Goal: Task Accomplishment & Management: Complete application form

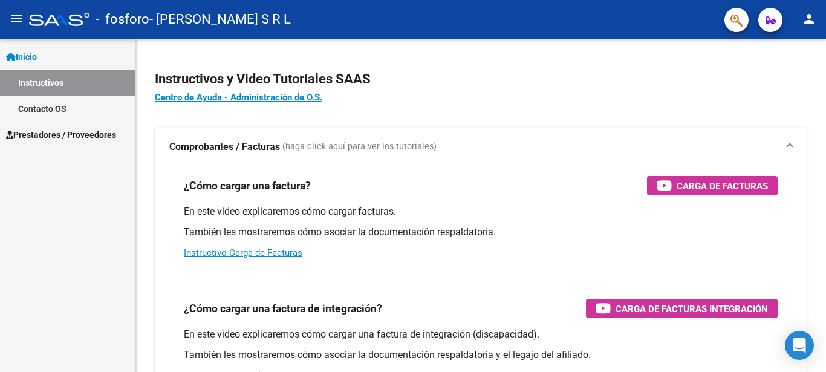
click at [34, 109] on link "Contacto OS" at bounding box center [67, 109] width 135 height 26
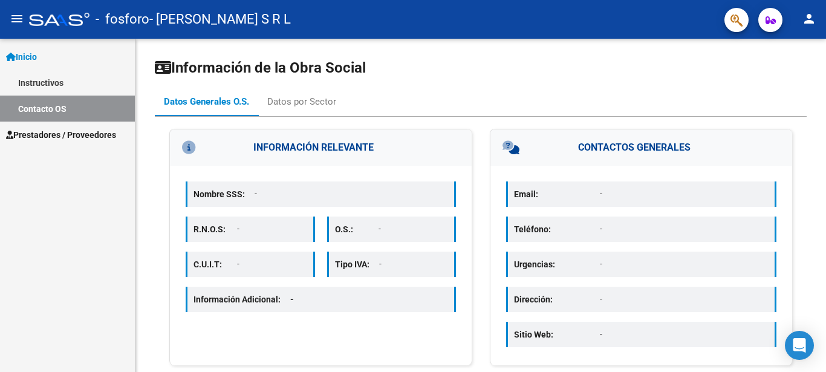
click at [34, 79] on link "Instructivos" at bounding box center [67, 83] width 135 height 26
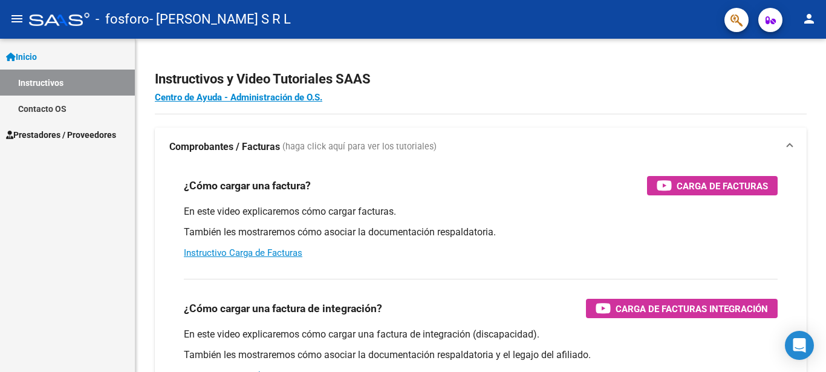
click at [45, 131] on span "Prestadores / Proveedores" at bounding box center [61, 134] width 110 height 13
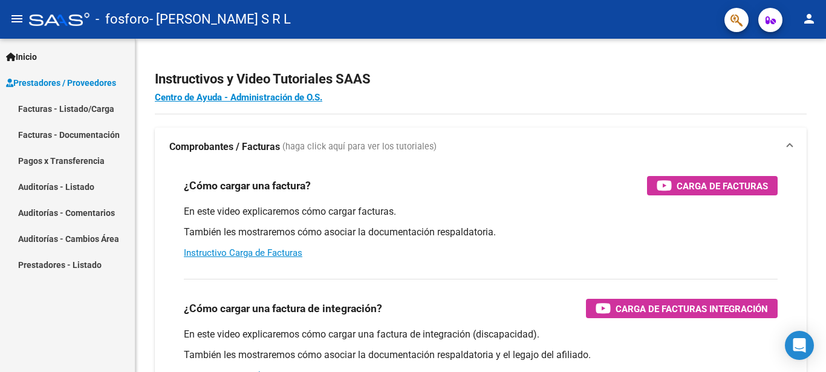
click at [56, 106] on link "Facturas - Listado/Carga" at bounding box center [67, 109] width 135 height 26
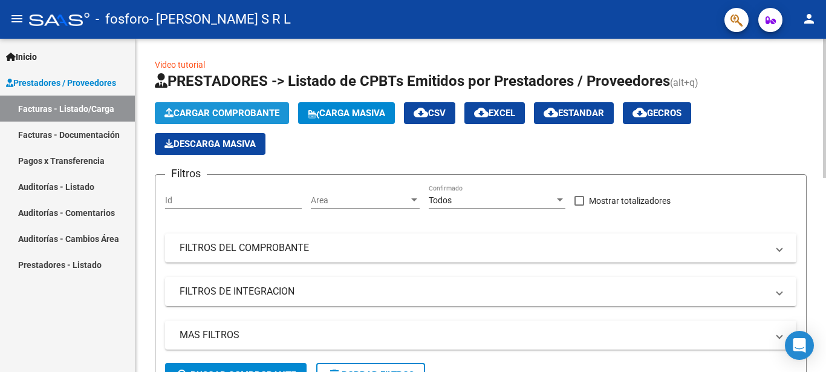
click at [211, 117] on span "Cargar Comprobante" at bounding box center [222, 113] width 115 height 11
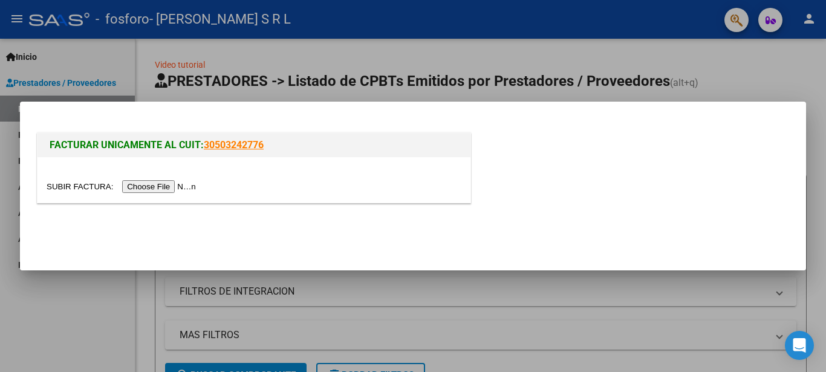
click at [73, 185] on input "file" at bounding box center [123, 186] width 153 height 13
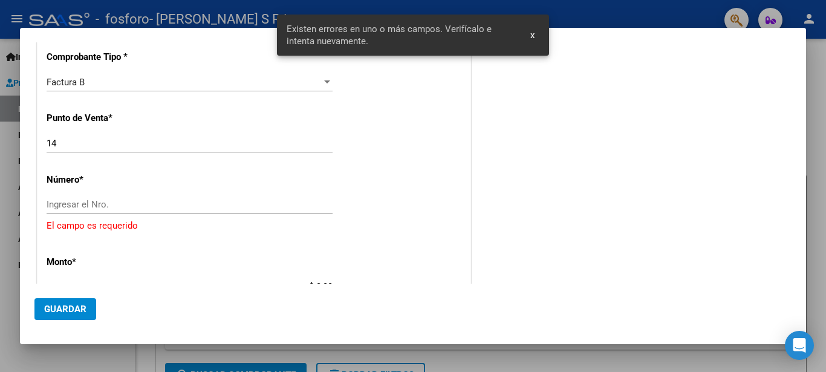
scroll to position [295, 0]
click at [93, 203] on input "Ingresar el Nro." at bounding box center [190, 203] width 286 height 11
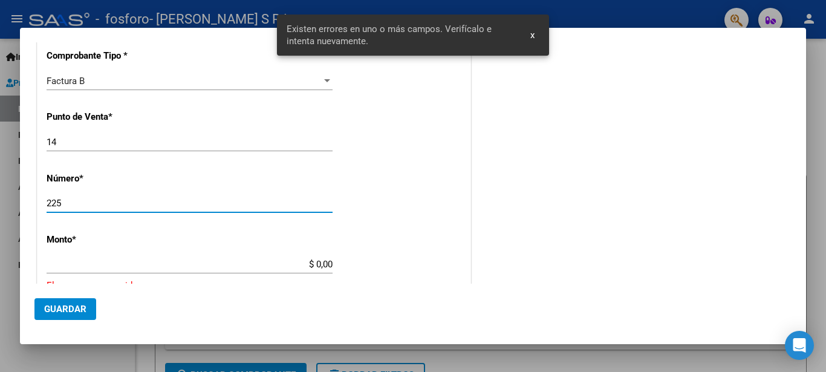
type input "225"
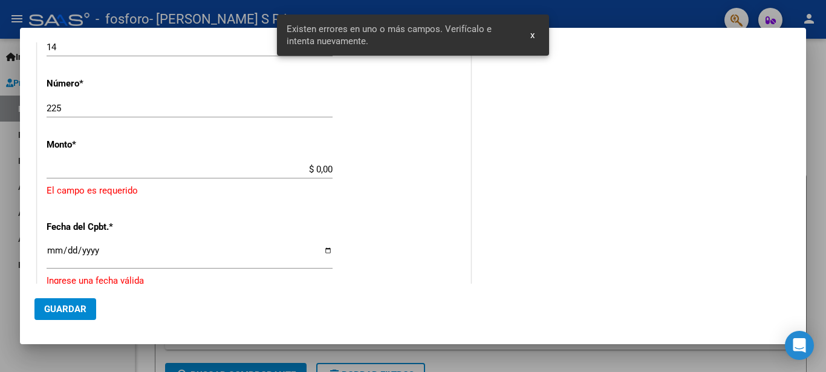
scroll to position [426, 0]
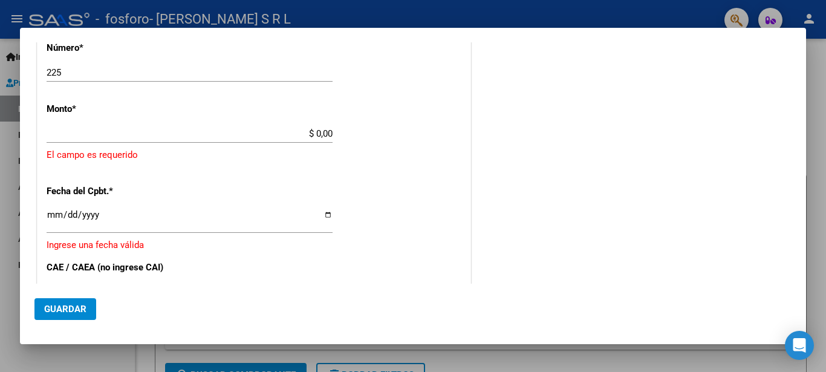
click at [229, 118] on div "CUIT * 30-63294604-6 Ingresar CUIT ANALISIS PRESTADOR [PERSON_NAME] S R L ARCA …" at bounding box center [254, 132] width 433 height 817
click at [238, 125] on div "CUIT * 30-63294604-6 Ingresar CUIT ANALISIS PRESTADOR [PERSON_NAME] S R L ARCA …" at bounding box center [254, 132] width 433 height 817
click at [253, 131] on input "$ 0,00" at bounding box center [190, 133] width 286 height 11
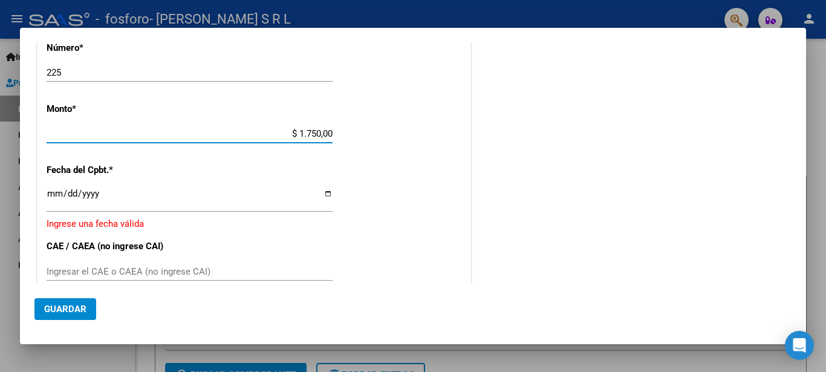
type input "$ 17.500,00"
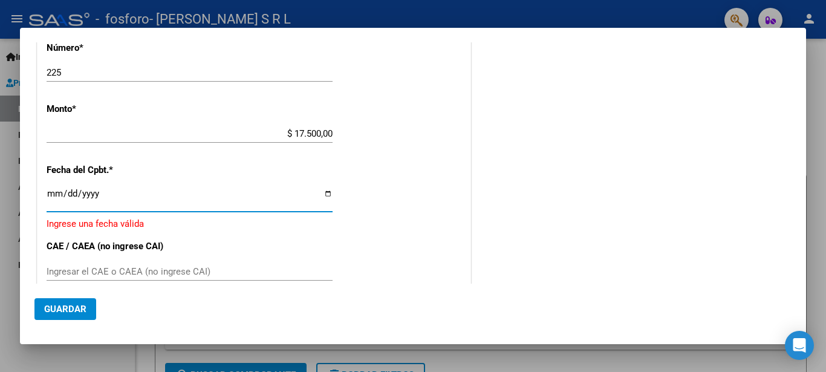
click at [323, 194] on input "Ingresar la fecha" at bounding box center [190, 198] width 286 height 19
type input "[DATE]"
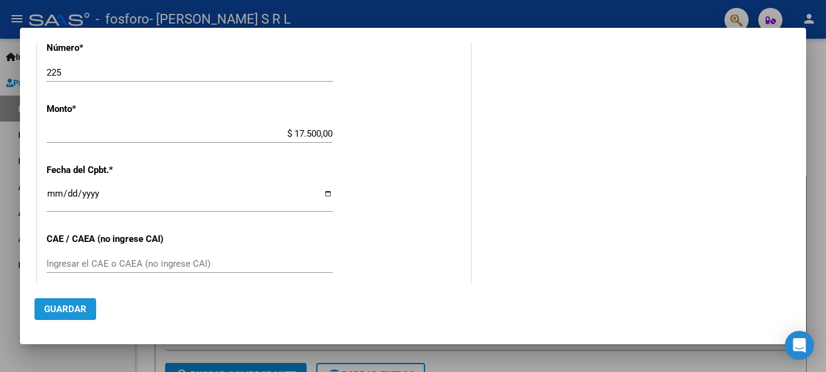
click at [63, 308] on span "Guardar" at bounding box center [65, 309] width 42 height 11
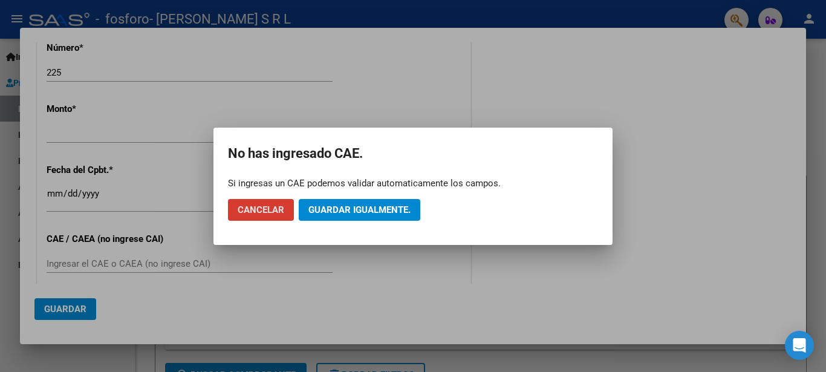
click at [350, 209] on span "Guardar igualmente." at bounding box center [359, 209] width 102 height 11
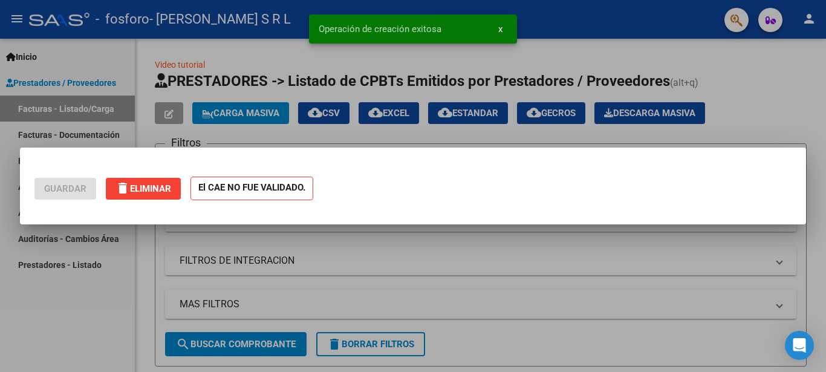
scroll to position [0, 0]
